Goal: Transaction & Acquisition: Purchase product/service

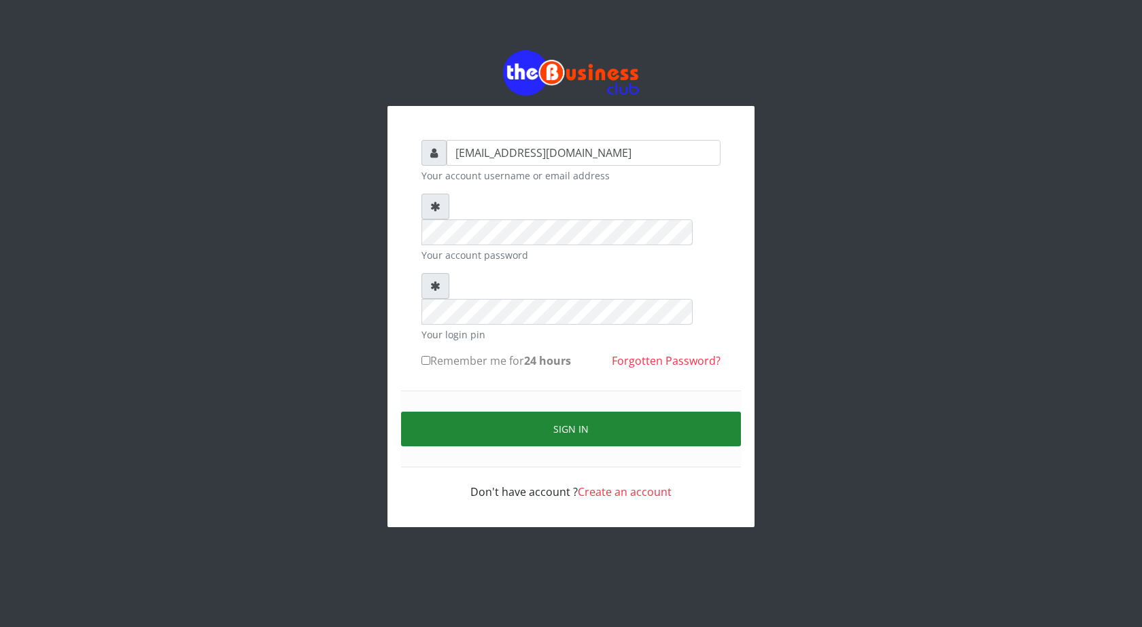
click at [586, 412] on button "Sign in" at bounding box center [571, 429] width 340 height 35
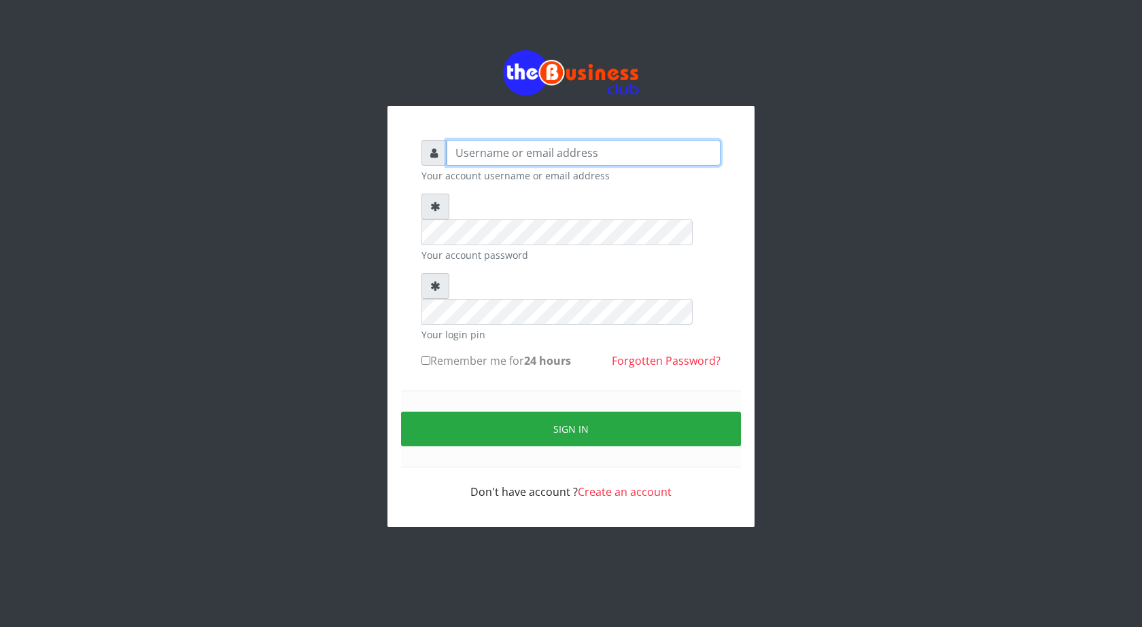
type input "ogooluwaireoluwa@gmail.com"
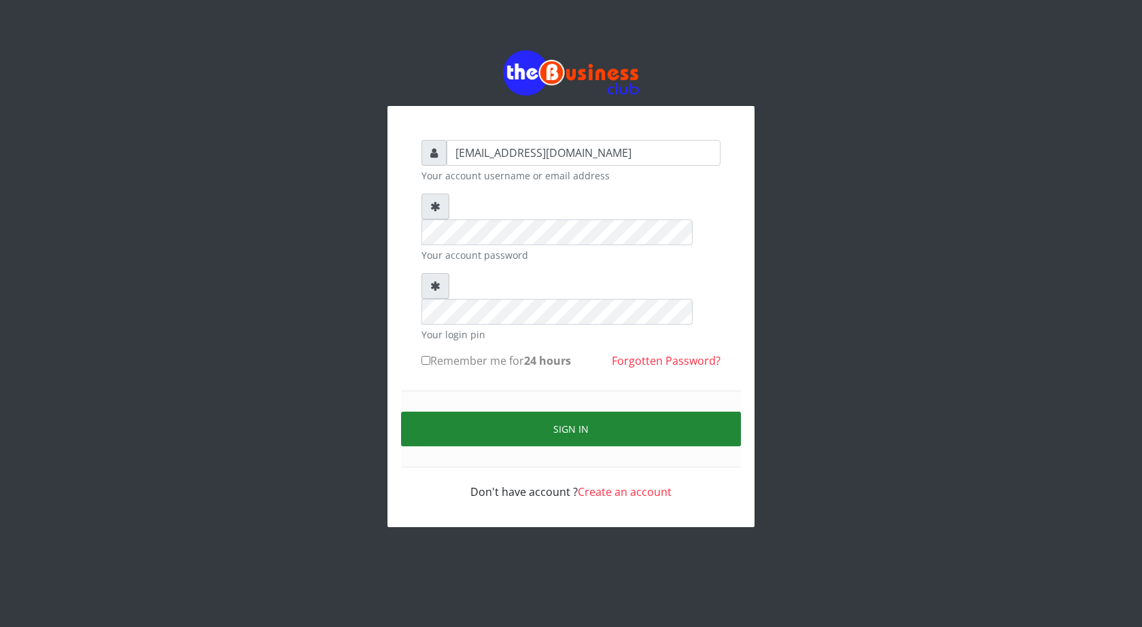
click at [580, 412] on button "Sign in" at bounding box center [571, 429] width 340 height 35
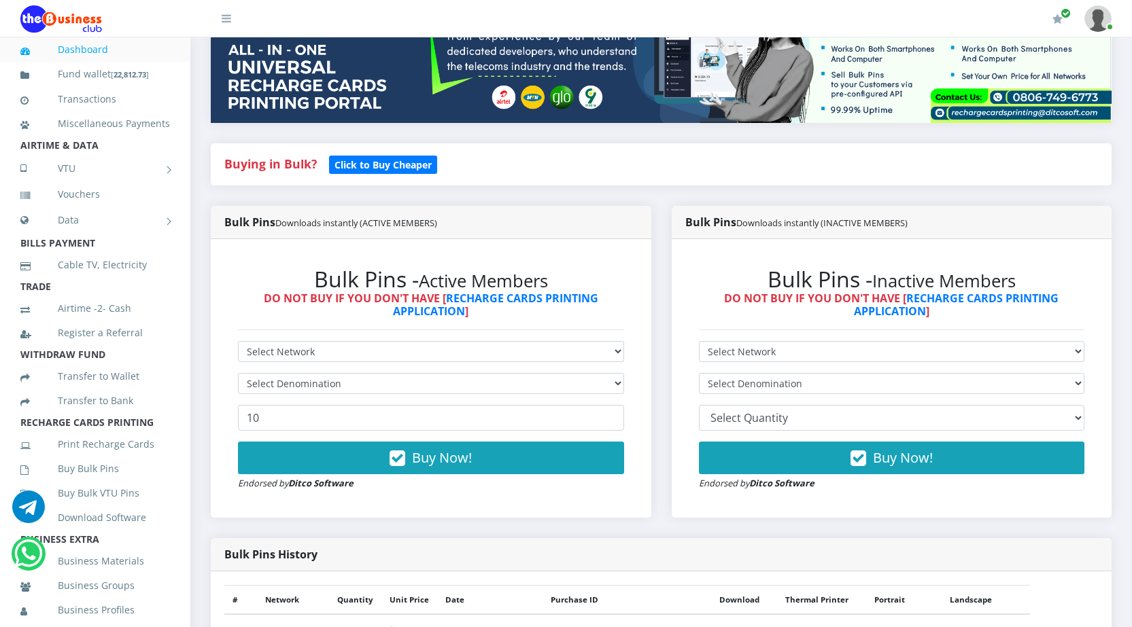
scroll to position [204, 0]
click at [400, 348] on select "Select Network MTN Globacom 9Mobile Airtel" at bounding box center [431, 351] width 386 height 21
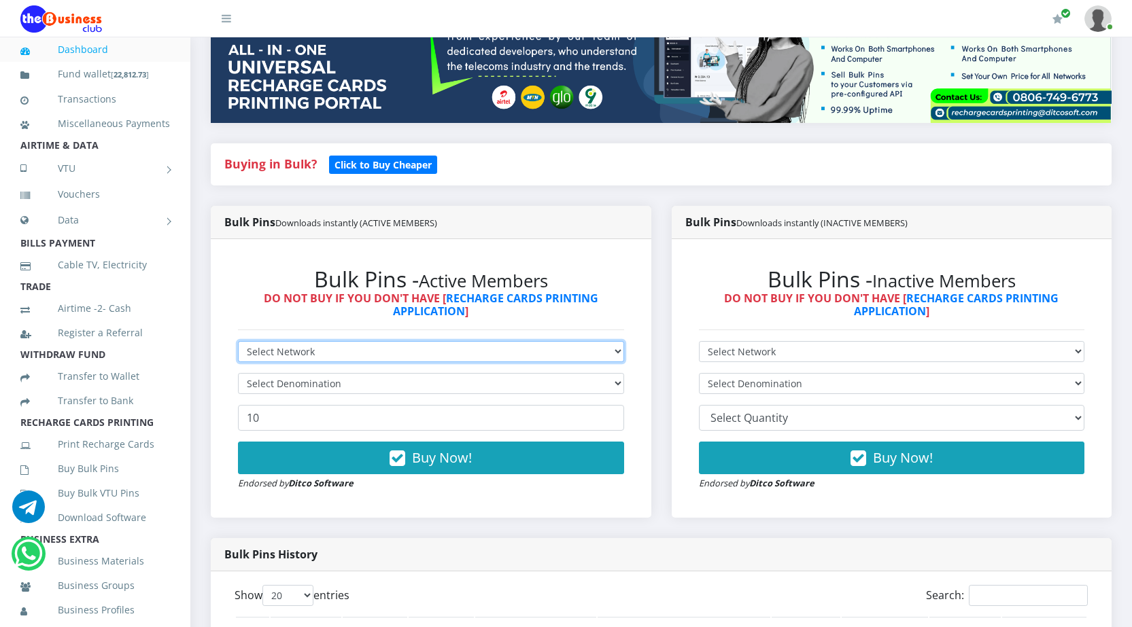
scroll to position [0, 0]
select select "MTN"
click at [238, 341] on select "Select Network MTN Globacom 9Mobile Airtel" at bounding box center [431, 351] width 386 height 21
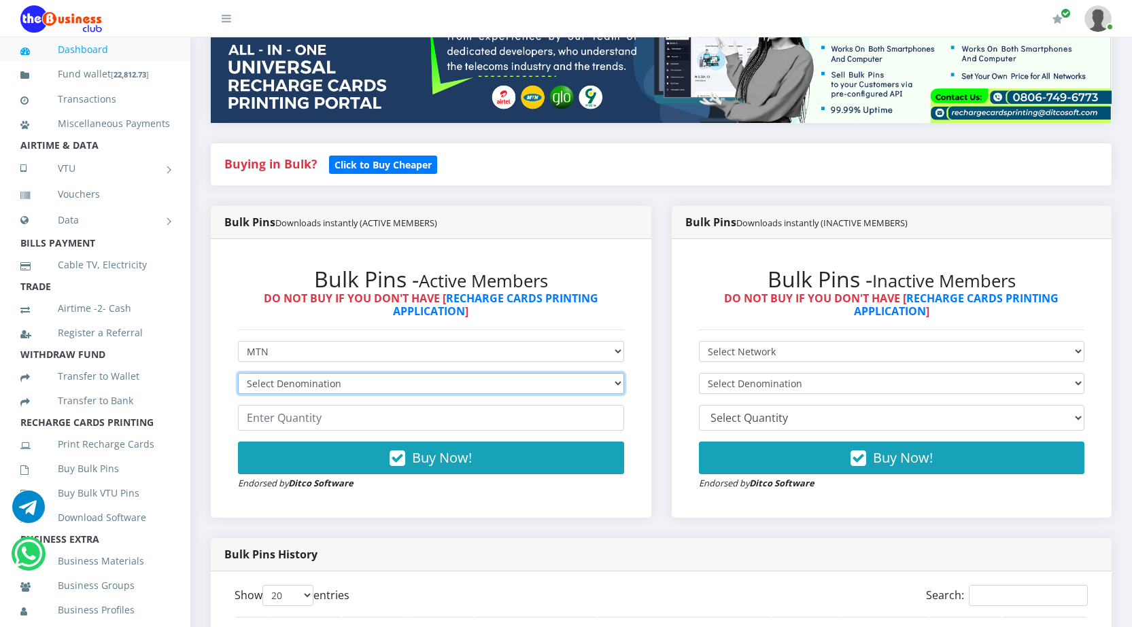
click at [396, 380] on select "Select Denomination MTN NGN100 - ₦96.99 MTN NGN200 - ₦193.98 MTN NGN400 - ₦387.…" at bounding box center [431, 383] width 386 height 21
select select "193.98-200"
click at [238, 373] on select "Select Denomination MTN NGN100 - ₦96.99 MTN NGN200 - ₦193.98 MTN NGN400 - ₦387.…" at bounding box center [431, 383] width 386 height 21
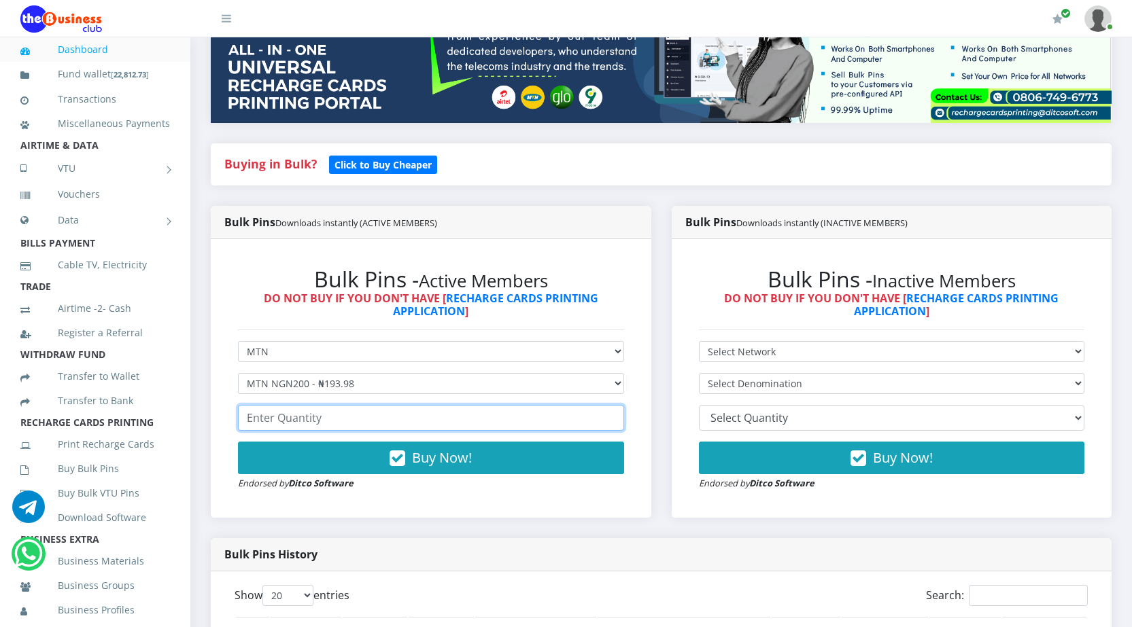
click at [311, 420] on input "number" at bounding box center [431, 418] width 386 height 26
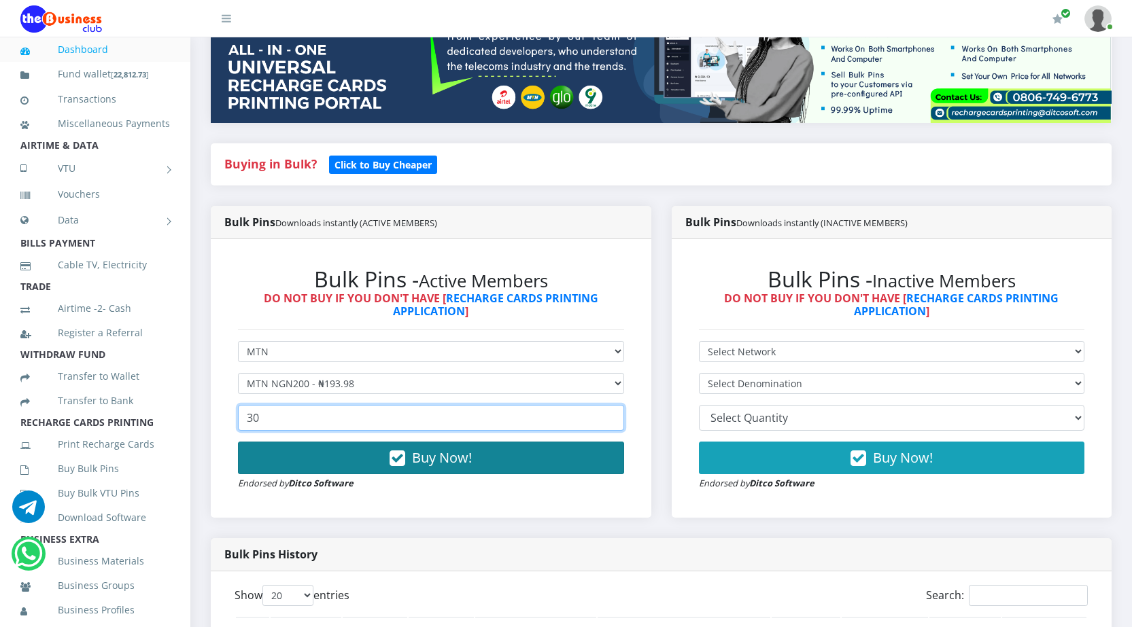
type input "30"
click at [398, 455] on icon "button" at bounding box center [397, 459] width 16 height 14
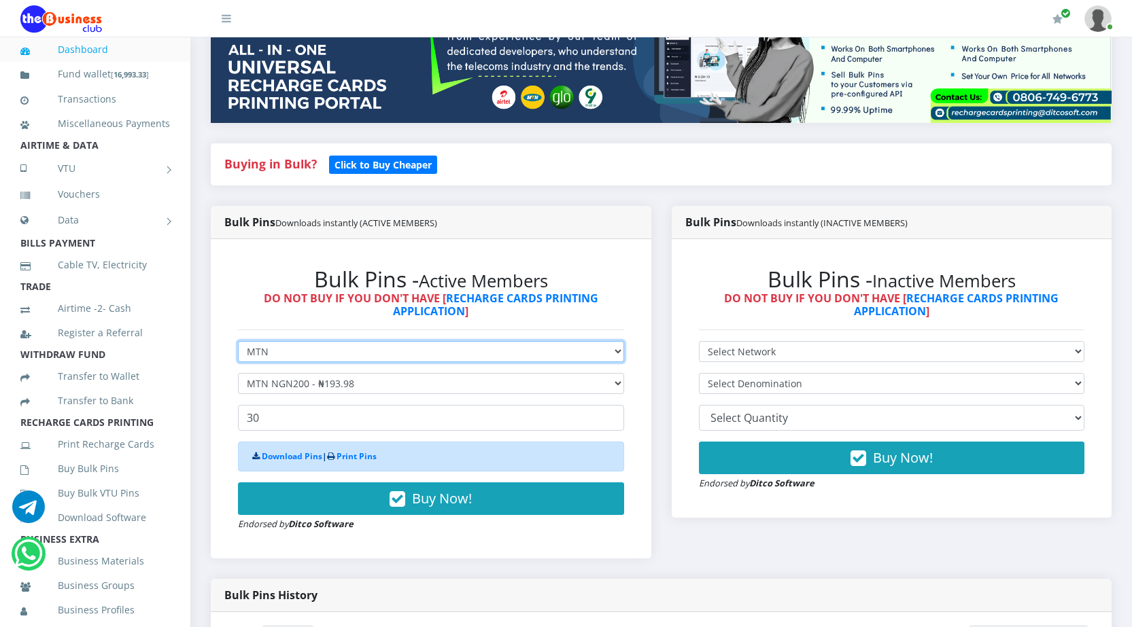
click at [355, 350] on select "Select Network MTN Globacom 9Mobile Airtel" at bounding box center [431, 351] width 386 height 21
click at [238, 341] on select "Select Network MTN Globacom 9Mobile Airtel" at bounding box center [431, 351] width 386 height 21
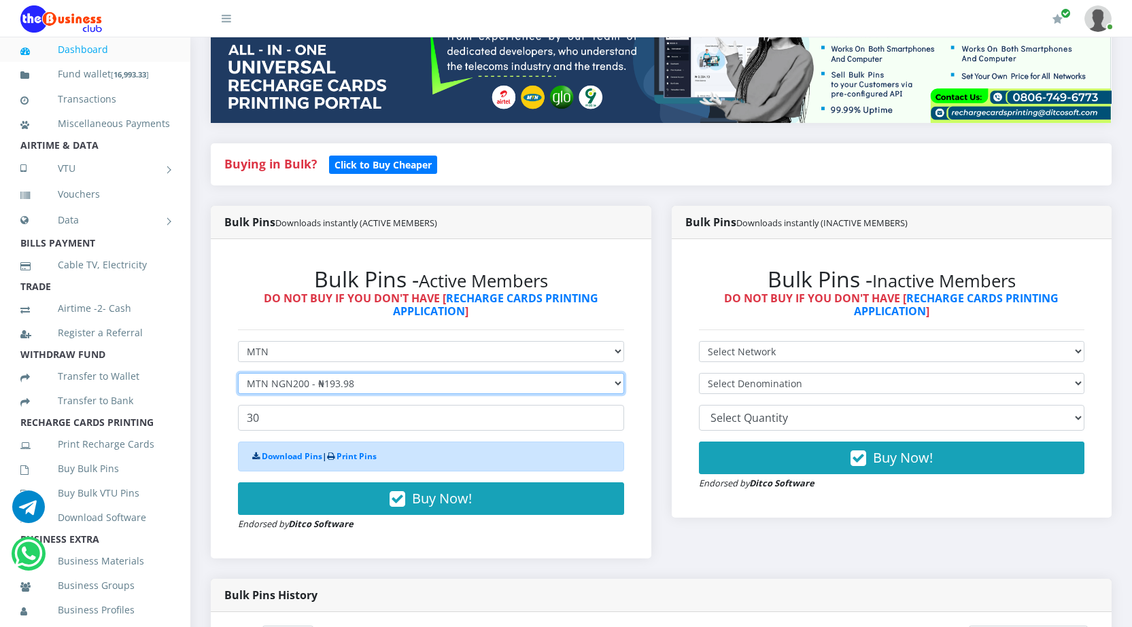
click at [390, 383] on select "Select Denomination MTN NGN100 - ₦96.99 MTN NGN200 - ₦193.98 MTN NGN400 - ₦387.…" at bounding box center [431, 383] width 386 height 21
select select "969.9-1000"
click at [238, 373] on select "Select Denomination MTN NGN100 - ₦96.99 MTN NGN200 - ₦193.98 MTN NGN400 - ₦387.…" at bounding box center [431, 383] width 386 height 21
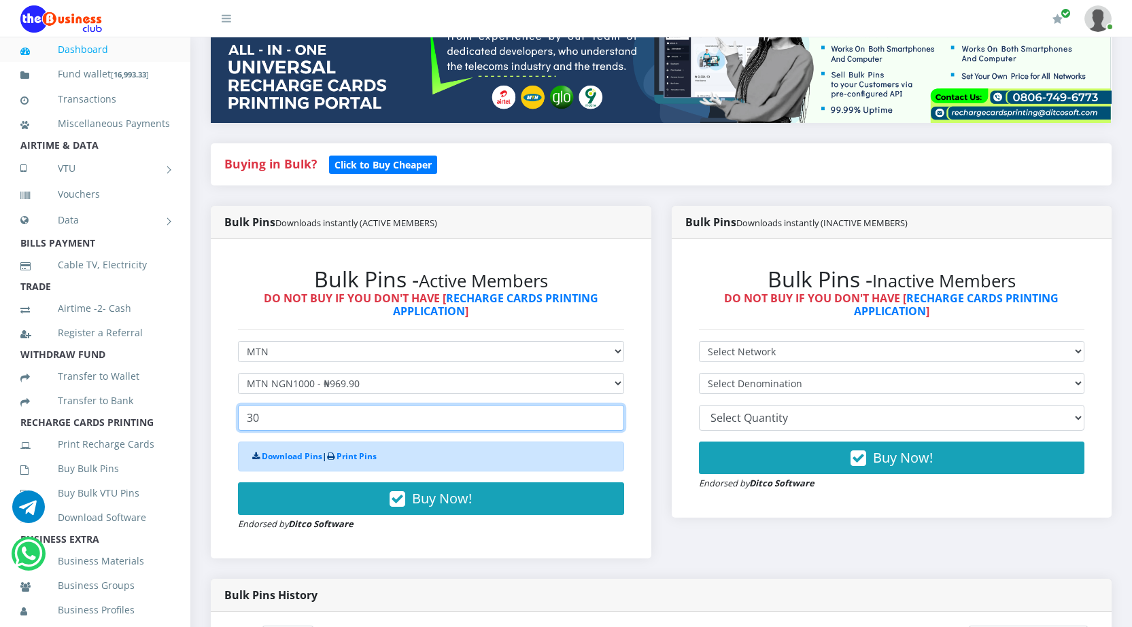
click at [275, 418] on input "30" at bounding box center [431, 418] width 386 height 26
drag, startPoint x: 275, startPoint y: 418, endPoint x: 242, endPoint y: 416, distance: 33.4
click at [242, 416] on input "30" at bounding box center [431, 418] width 386 height 26
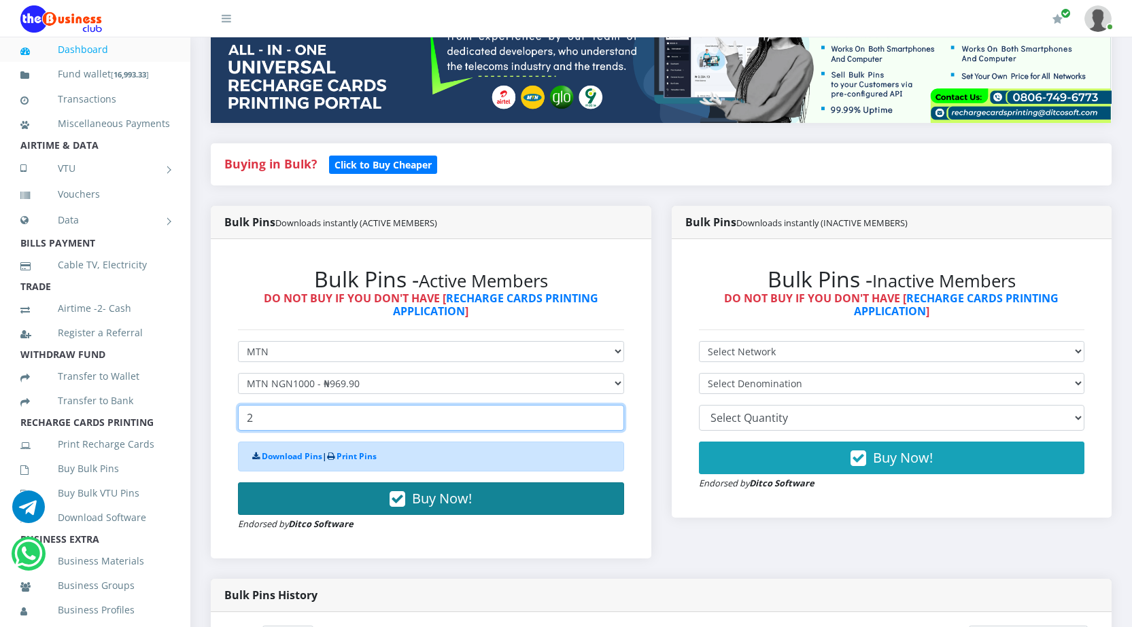
type input "2"
click at [419, 498] on span "Buy Now!" at bounding box center [442, 498] width 60 height 18
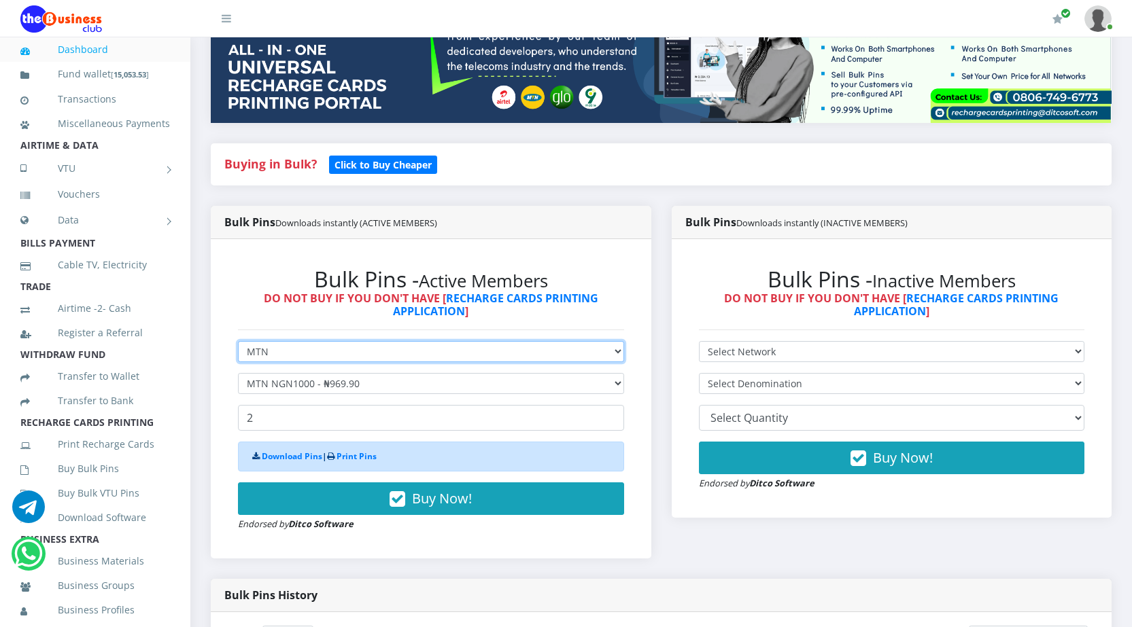
click at [527, 356] on select "Select Network MTN Globacom 9Mobile Airtel" at bounding box center [431, 351] width 386 height 21
select select "Airtel"
click at [238, 341] on select "Select Network MTN Globacom 9Mobile Airtel" at bounding box center [431, 351] width 386 height 21
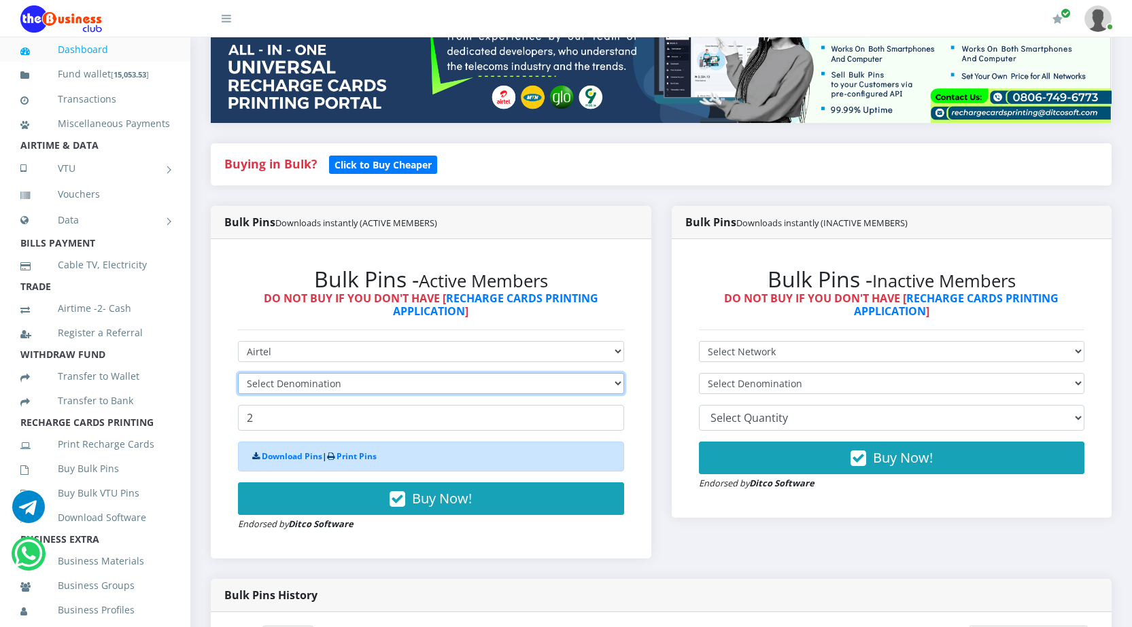
click at [381, 387] on select "Select Denomination" at bounding box center [431, 383] width 386 height 21
click at [623, 381] on select "Select Denomination" at bounding box center [431, 383] width 386 height 21
click at [610, 385] on select "Select Denomination" at bounding box center [431, 383] width 386 height 21
select select "192.76-200"
click at [238, 373] on select "Select Denomination Airtel NGN100 - ₦96.38 Airtel NGN200 - ₦192.76 Airtel NGN50…" at bounding box center [431, 383] width 386 height 21
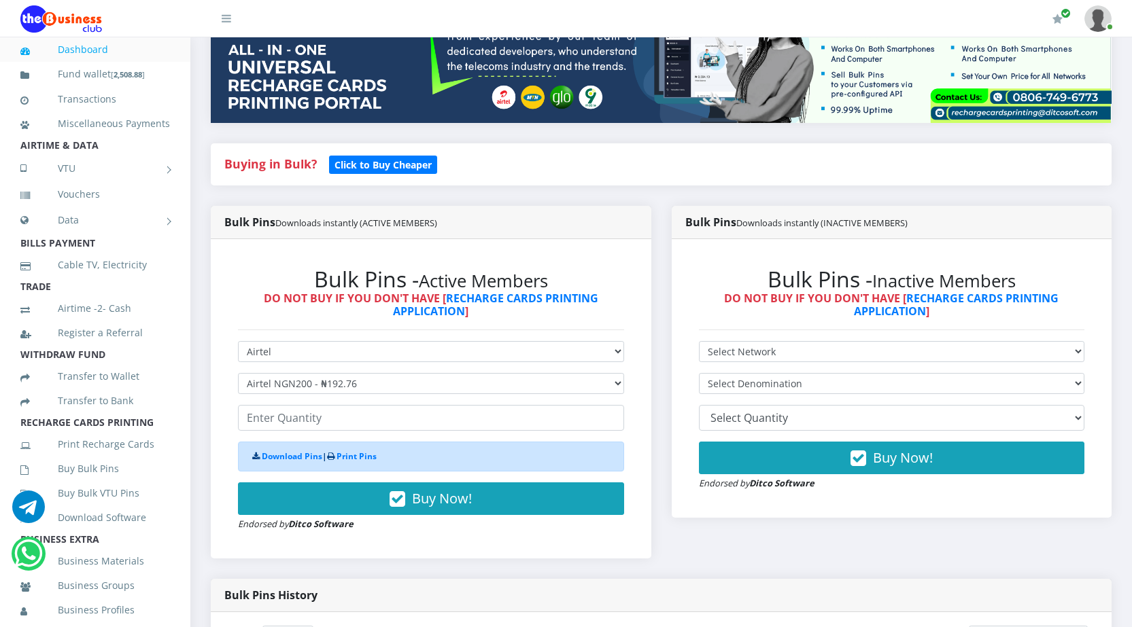
click at [65, 51] on link "Dashboard" at bounding box center [95, 49] width 150 height 31
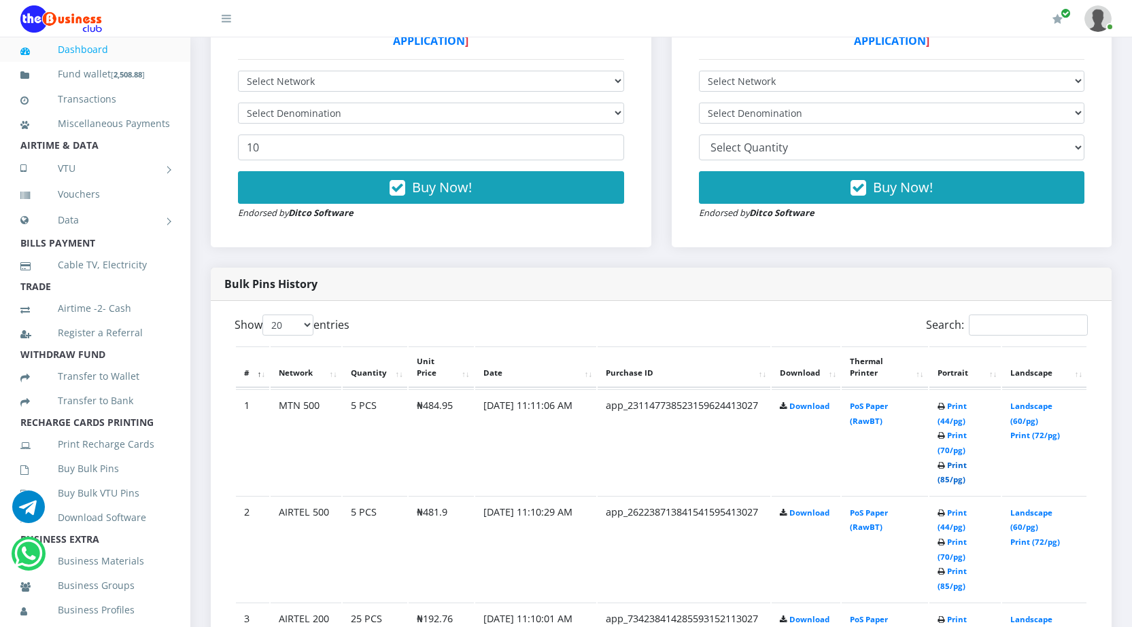
click at [945, 476] on link "Print (85/pg)" at bounding box center [951, 472] width 29 height 25
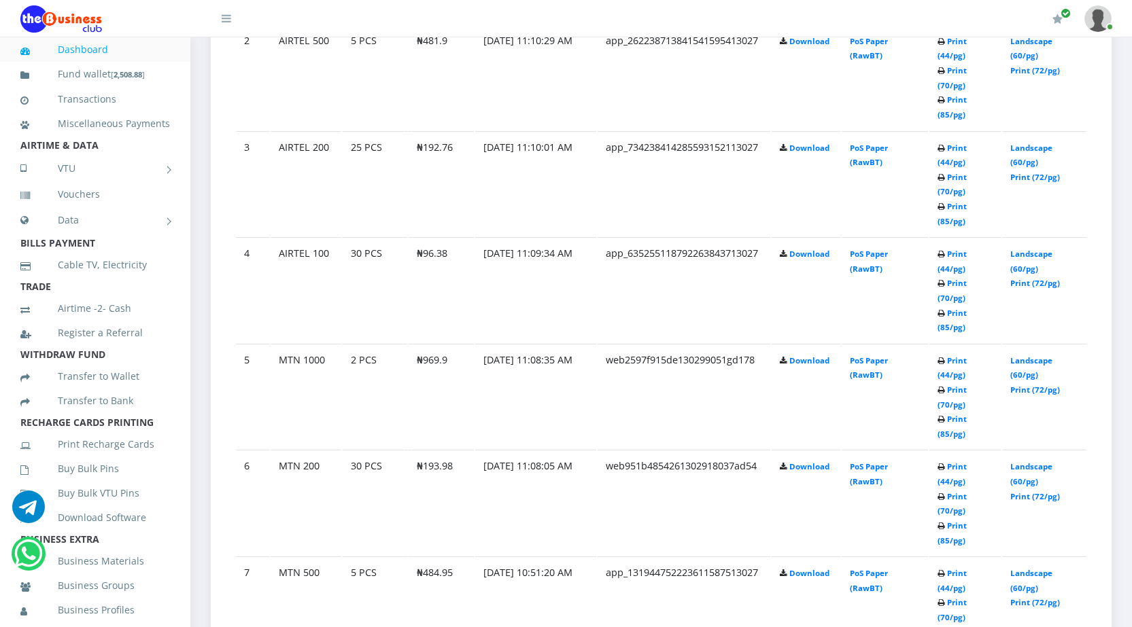
scroll to position [952, 0]
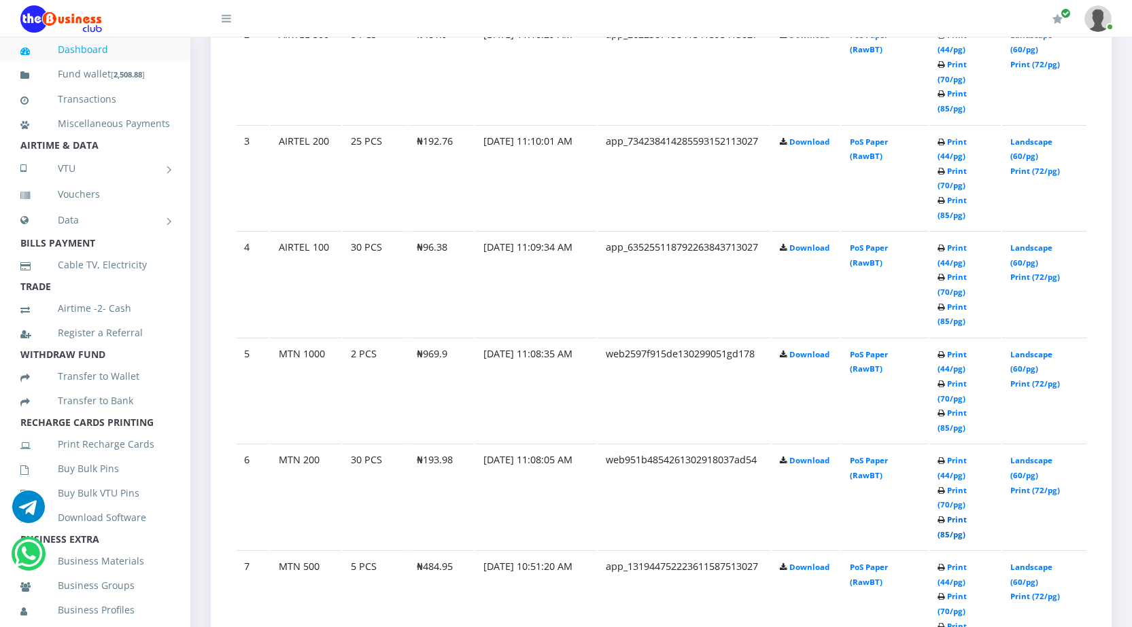
click at [943, 534] on link "Print (85/pg)" at bounding box center [951, 526] width 29 height 25
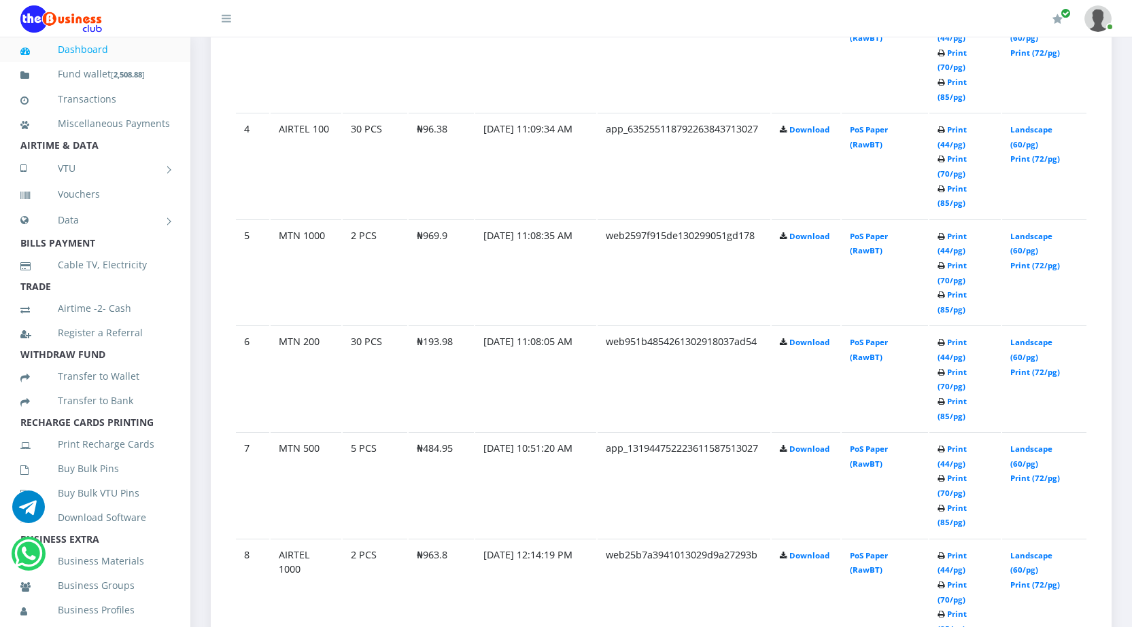
scroll to position [1088, 0]
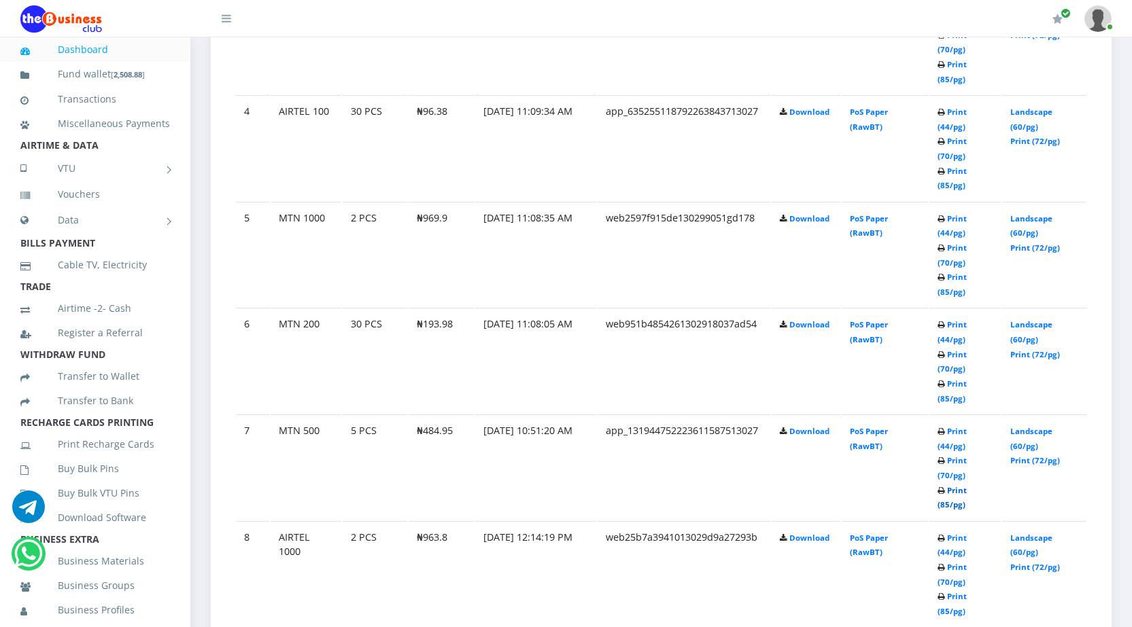
click at [939, 503] on link "Print (85/pg)" at bounding box center [951, 497] width 29 height 25
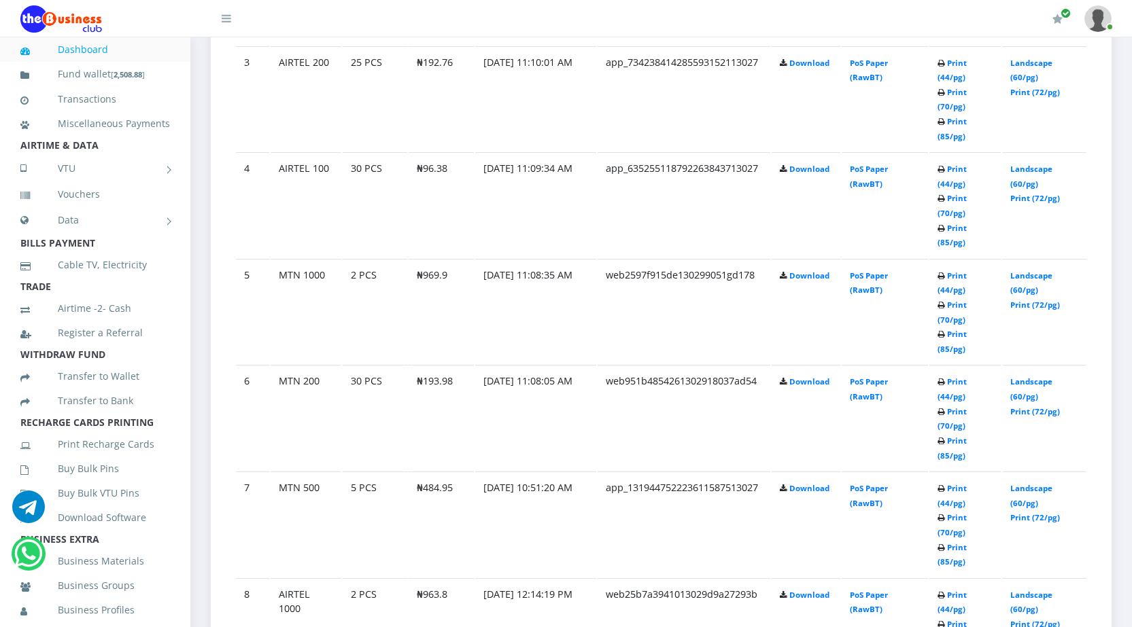
scroll to position [1088, 0]
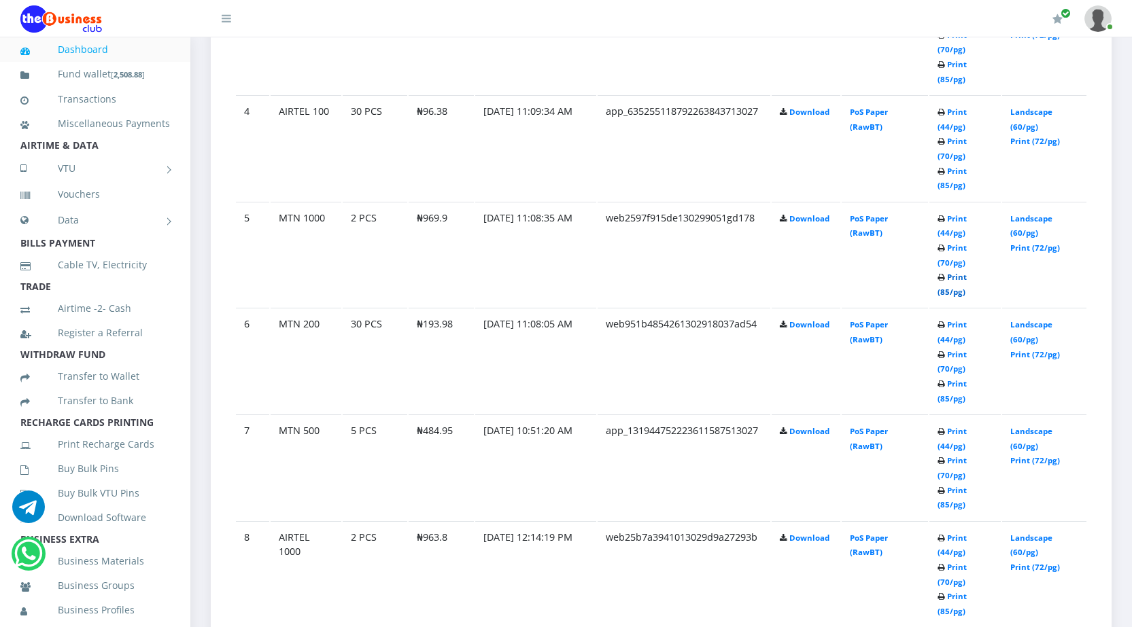
click at [944, 290] on link "Print (85/pg)" at bounding box center [951, 284] width 29 height 25
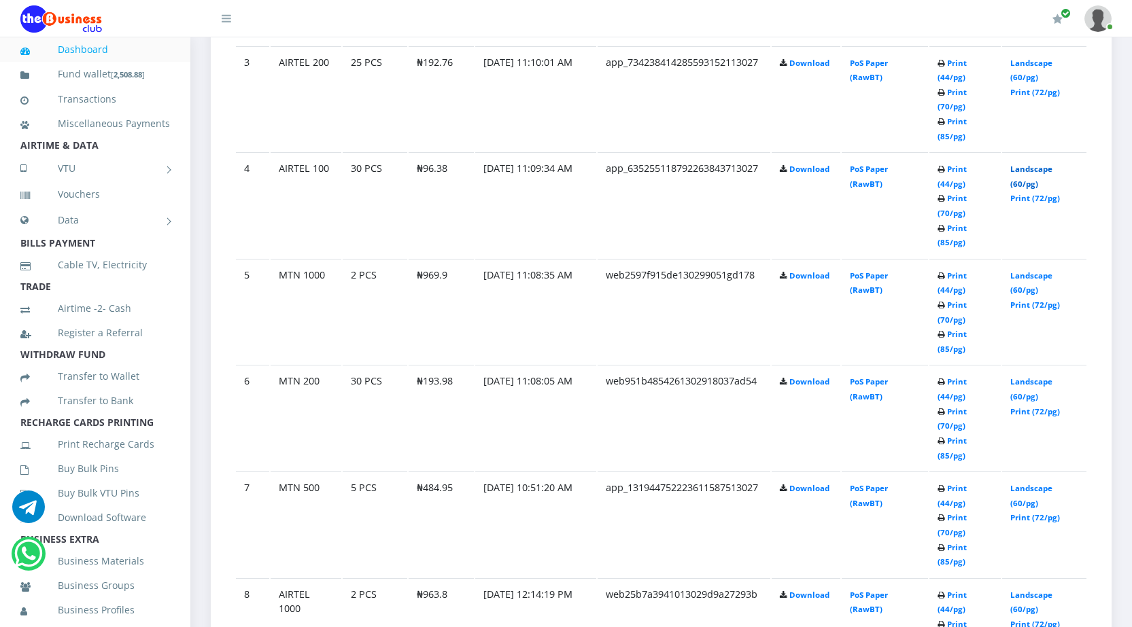
scroll to position [1088, 0]
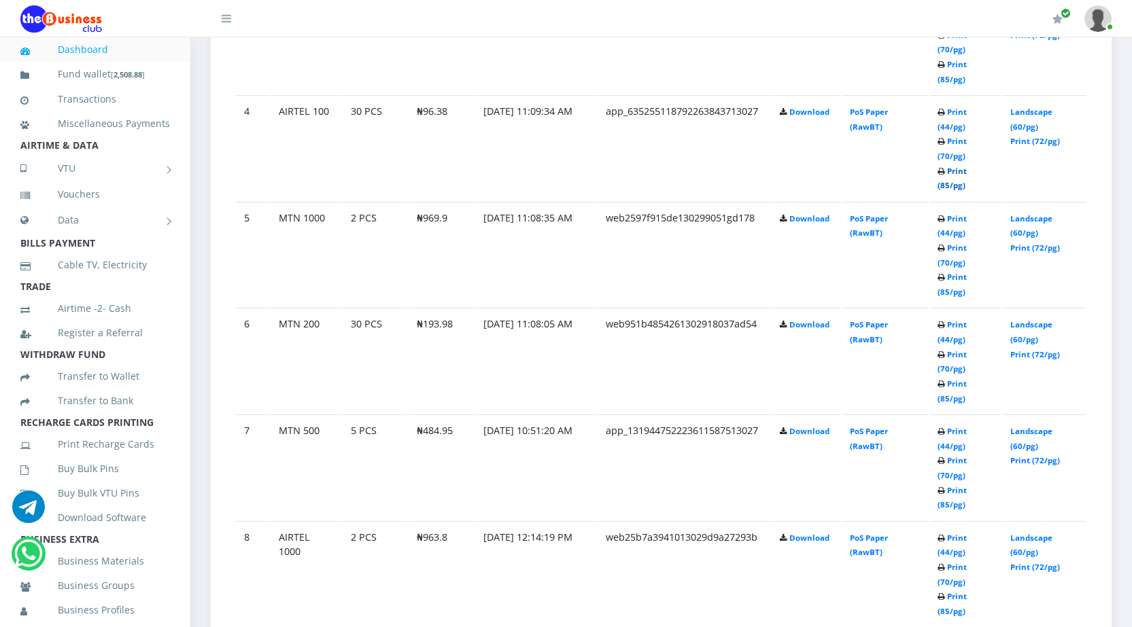
click at [945, 186] on link "Print (85/pg)" at bounding box center [951, 178] width 29 height 25
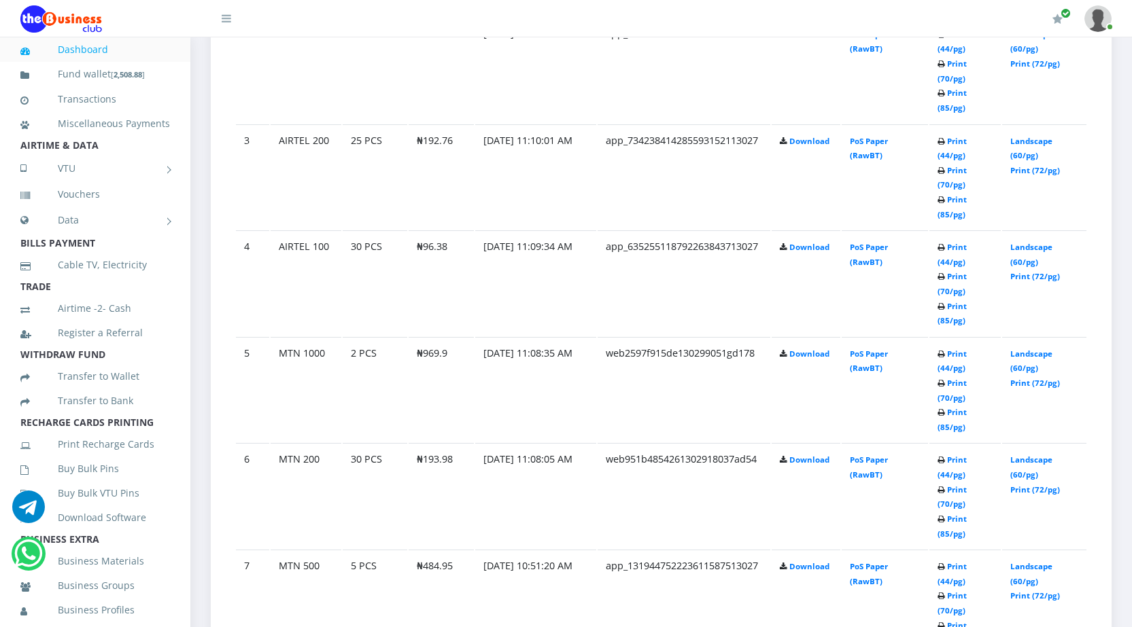
scroll to position [952, 0]
click at [945, 213] on link "Print (85/pg)" at bounding box center [951, 207] width 29 height 25
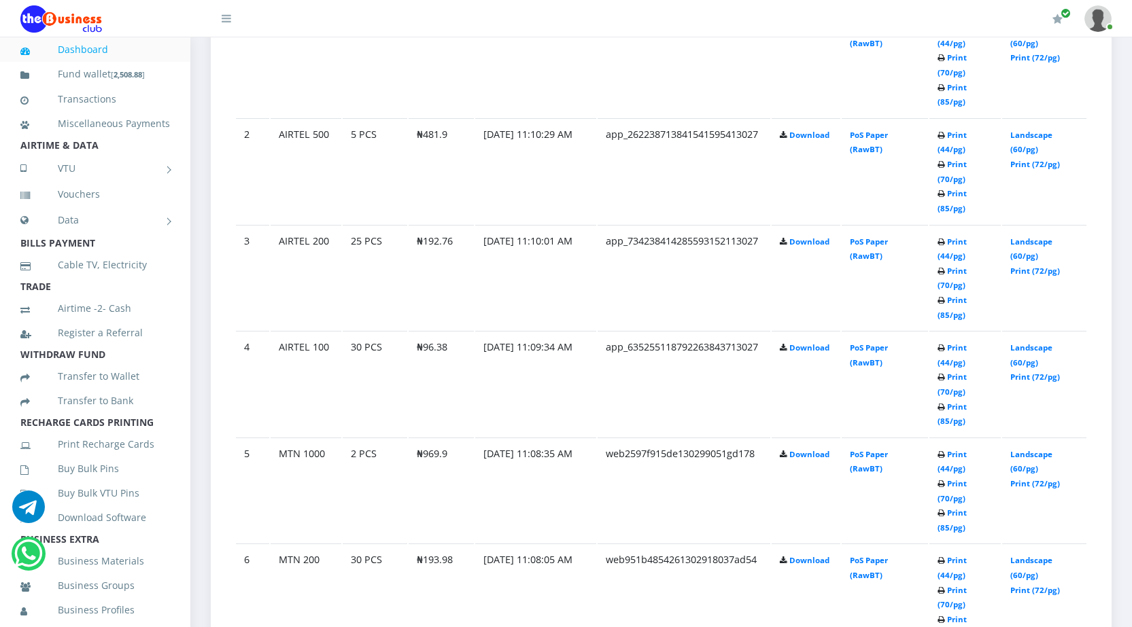
scroll to position [816, 0]
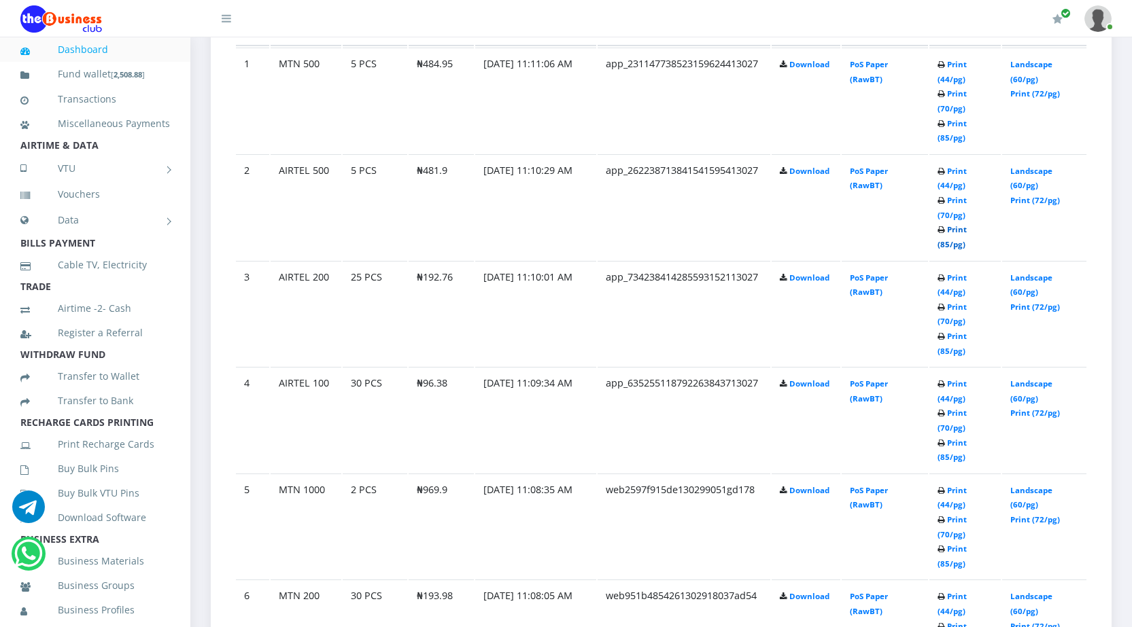
click at [942, 243] on link "Print (85/pg)" at bounding box center [951, 236] width 29 height 25
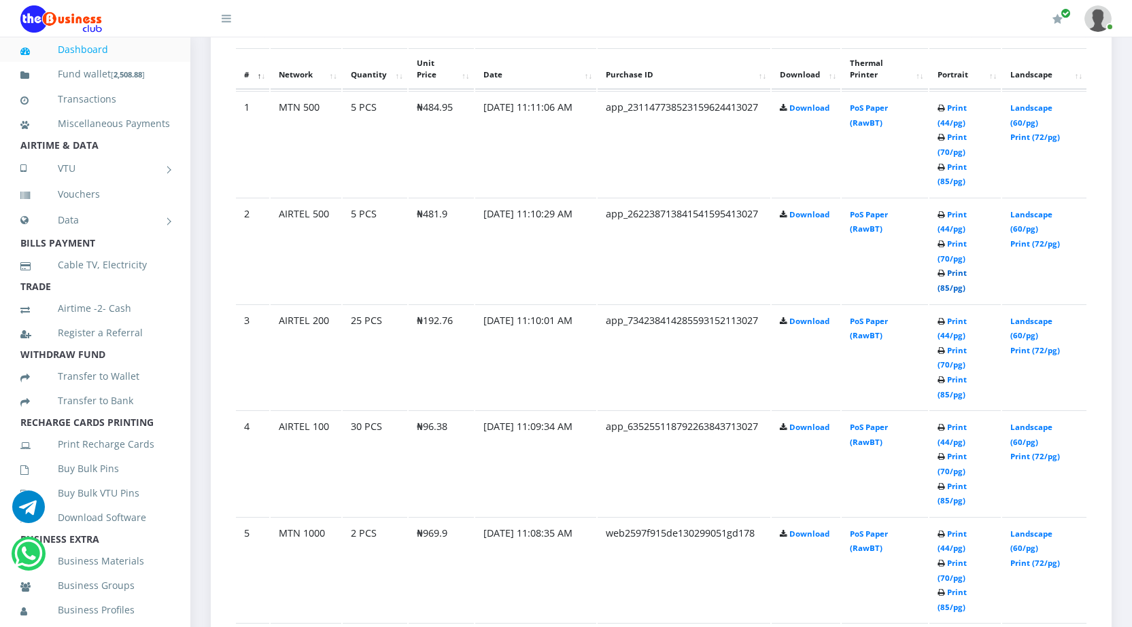
scroll to position [748, 0]
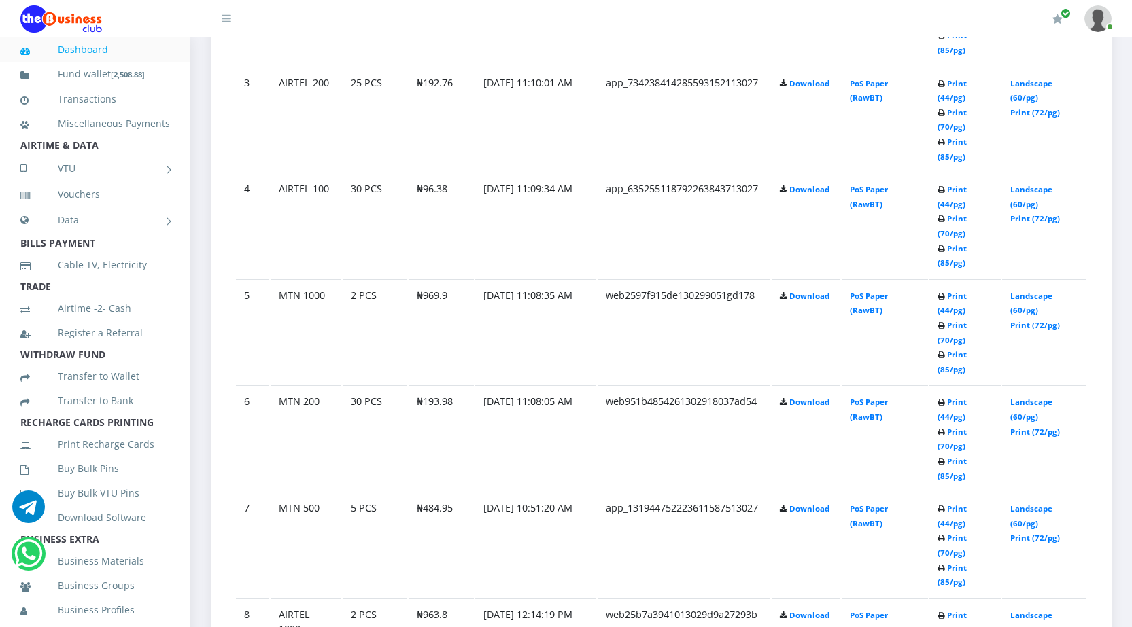
scroll to position [1088, 0]
